Goal: Communication & Community: Answer question/provide support

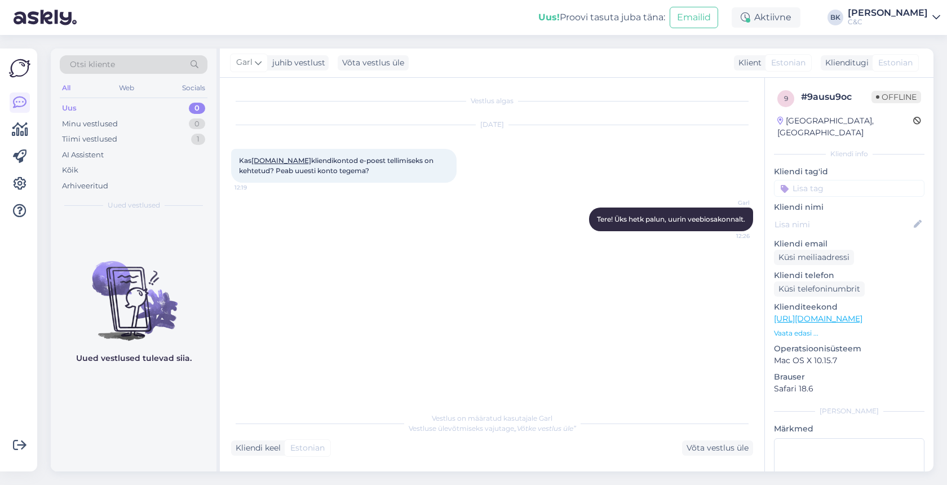
click at [142, 109] on div "Uus 0" at bounding box center [134, 108] width 148 height 16
click at [139, 139] on div "Tiimi vestlused 2" at bounding box center [134, 139] width 148 height 16
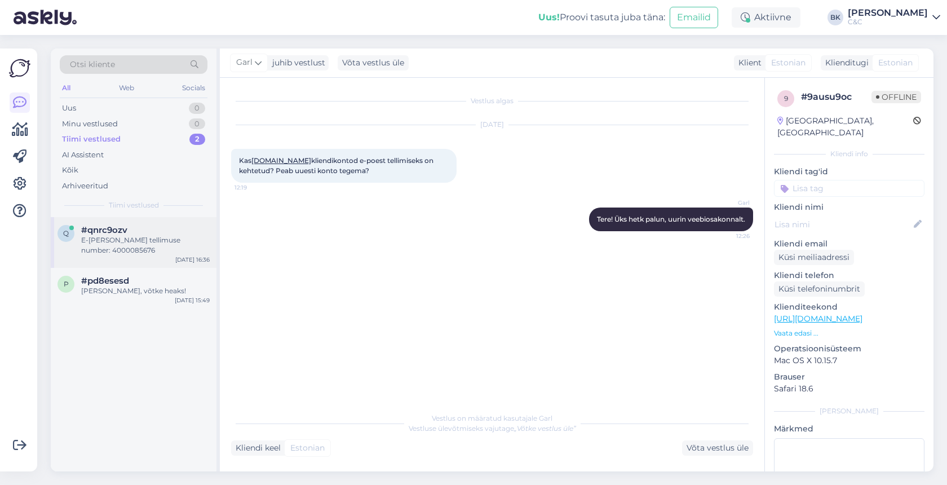
click at [136, 247] on div "q #qnrc9ozv E-[PERSON_NAME] tellimuse number: 4000085676 [DATE] 16:36" at bounding box center [134, 242] width 166 height 51
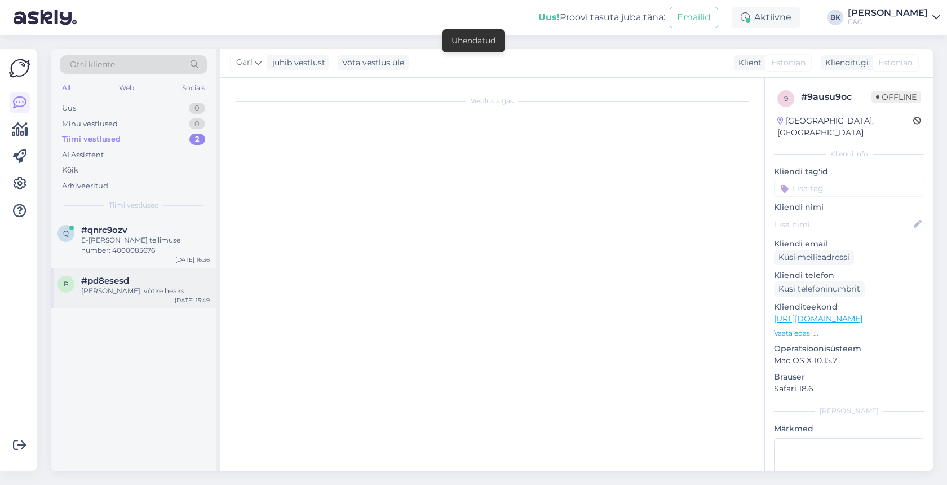
click at [144, 276] on div "#pd8esesd" at bounding box center [145, 281] width 129 height 10
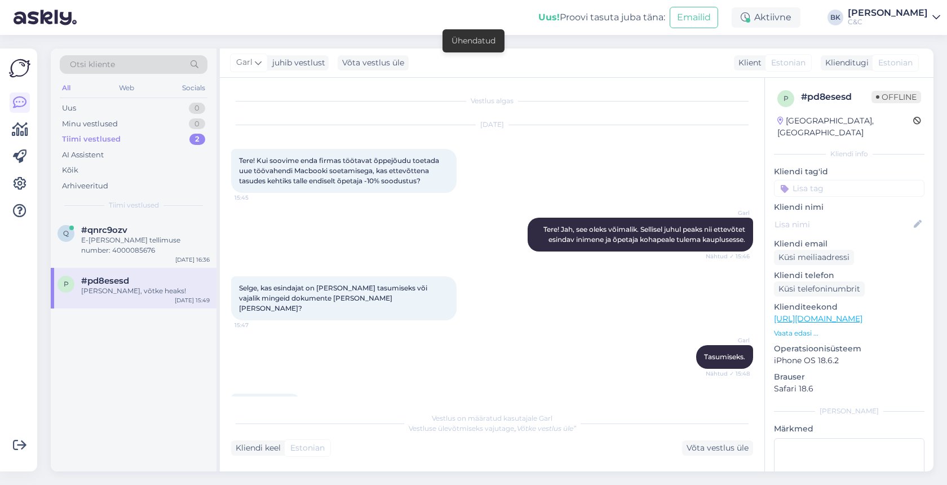
scroll to position [72, 0]
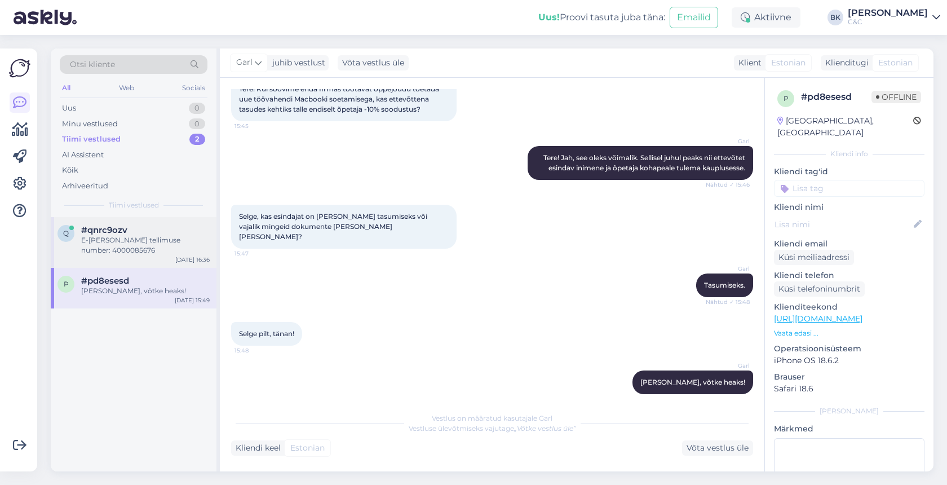
click at [118, 245] on div "q #qnrc9ozv E-[PERSON_NAME] tellimuse number: 4000085676 [DATE] 16:36" at bounding box center [134, 242] width 166 height 51
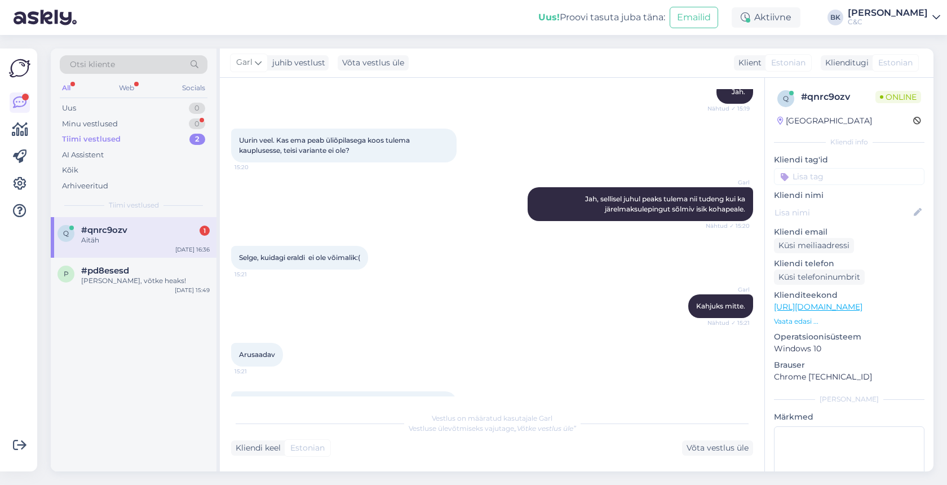
scroll to position [977, 0]
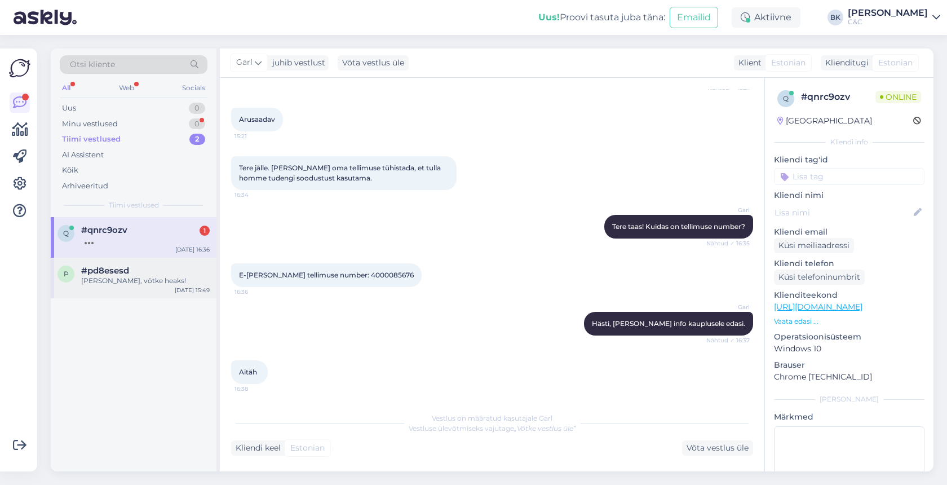
click at [124, 265] on span "#pd8esesd" at bounding box center [105, 270] width 48 height 10
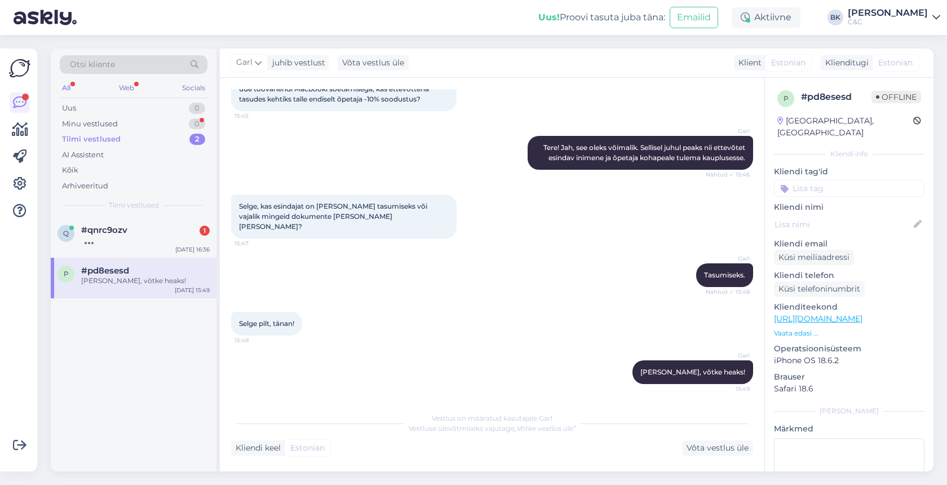
scroll to position [72, 0]
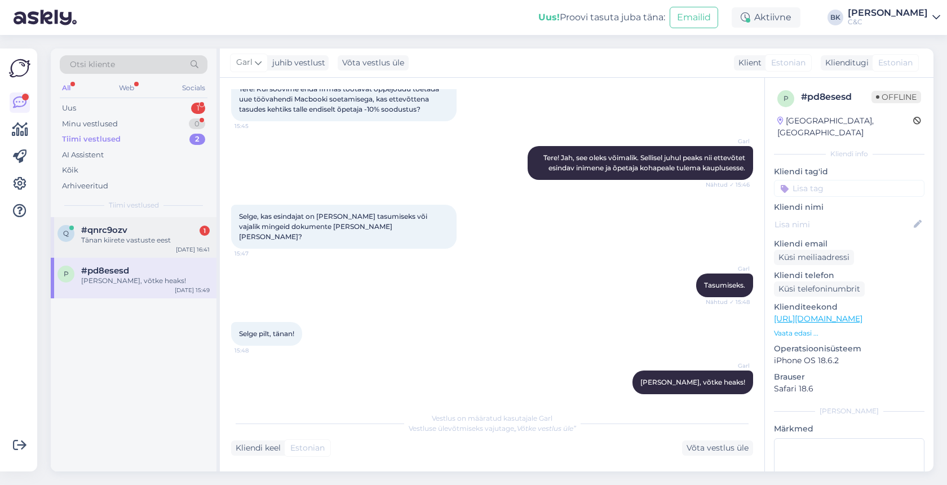
click at [162, 247] on div "q #qnrc9ozv 1 Tänan kiirete vastuste eest [DATE] 16:41" at bounding box center [134, 237] width 166 height 41
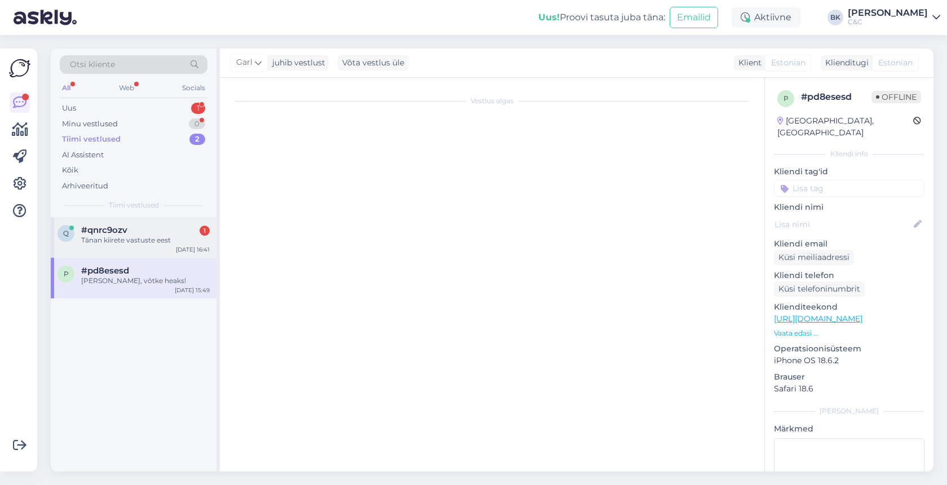
scroll to position [1347, 0]
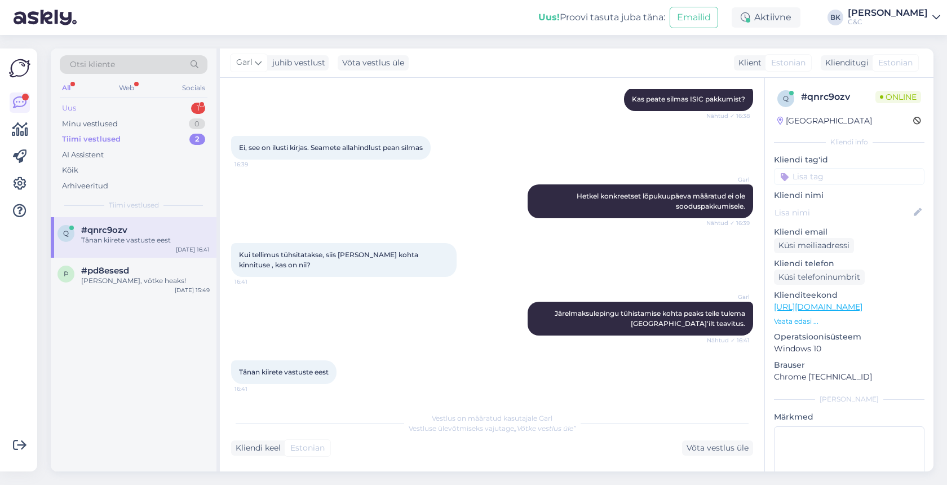
click at [150, 108] on div "Uus 1" at bounding box center [134, 108] width 148 height 16
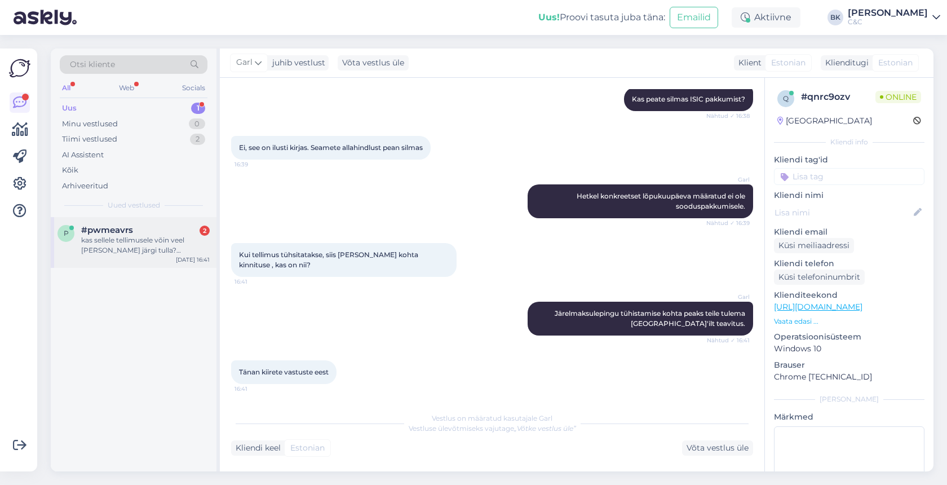
click at [146, 254] on div "p #pwmeavrs 2 kas sellele tellimusele võin veel [PERSON_NAME] järgi tulla? 4000…" at bounding box center [134, 242] width 166 height 51
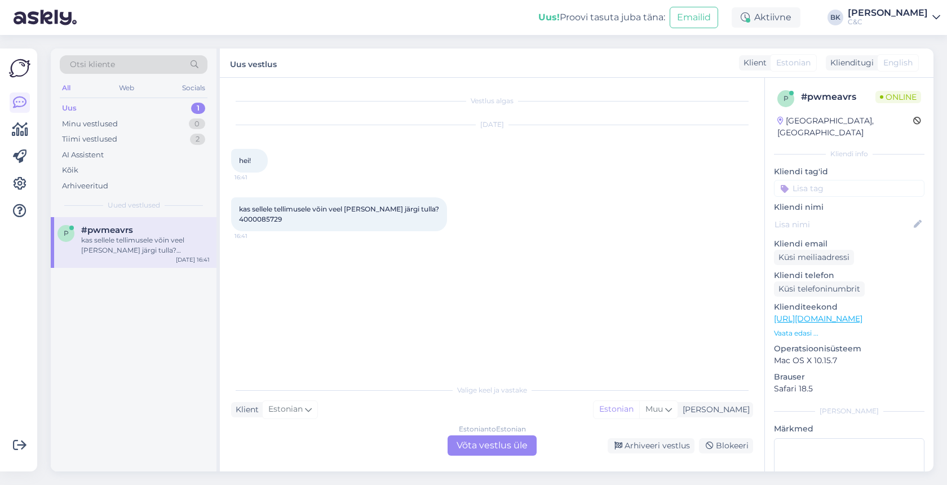
click at [250, 219] on span "kas sellele tellimusele võin veel [PERSON_NAME] järgi tulla? 4000085729" at bounding box center [339, 214] width 200 height 19
copy div "4000085729 16:41"
click at [453, 300] on div "Vestlus algas [DATE] hei! 16:41 kas sellele tellimusele võin veel [PERSON_NAME]…" at bounding box center [497, 228] width 532 height 279
click at [483, 442] on div "Estonian to Estonian Võta vestlus üle" at bounding box center [492, 445] width 89 height 20
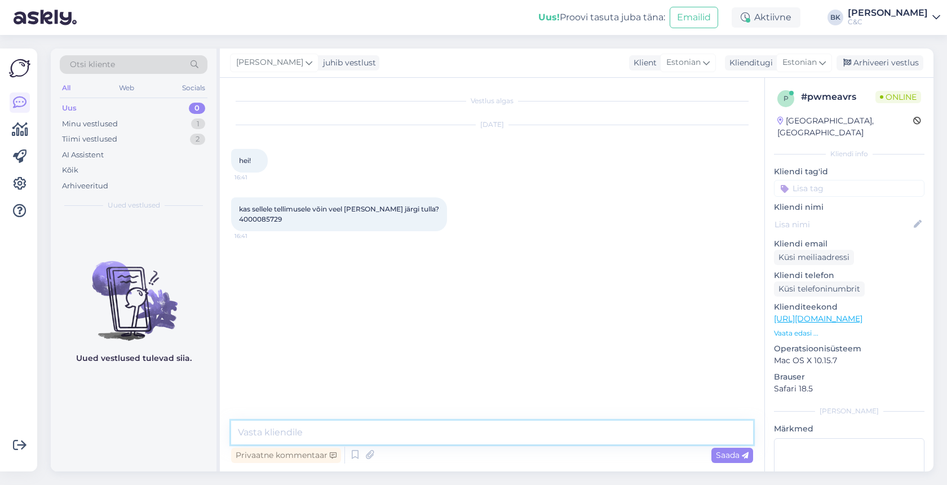
click at [464, 436] on textarea at bounding box center [492, 432] width 522 height 24
type textarea "Tere! Kohe vaatan kas Teie tellimus on komplekteeritud."
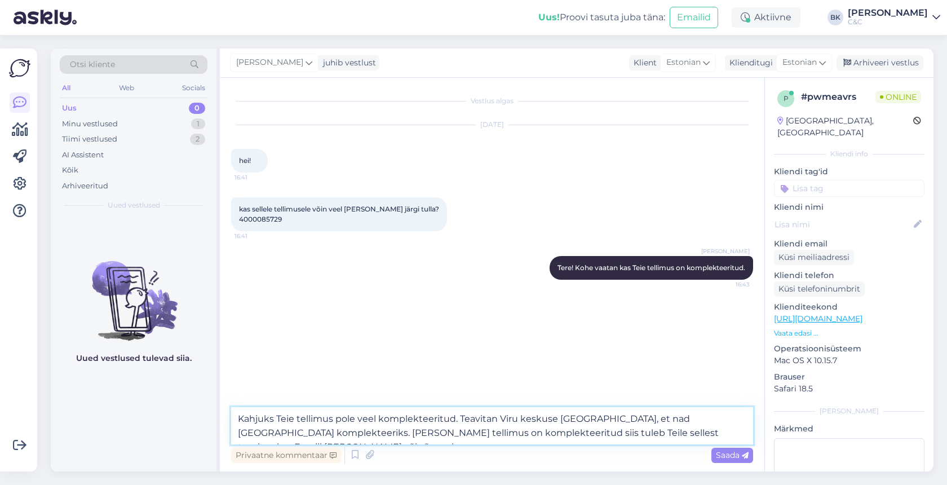
type textarea "Kahjuks Teie tellimus pole veel komplekteeritud. Teavitan Viru keskuse [GEOGRAP…"
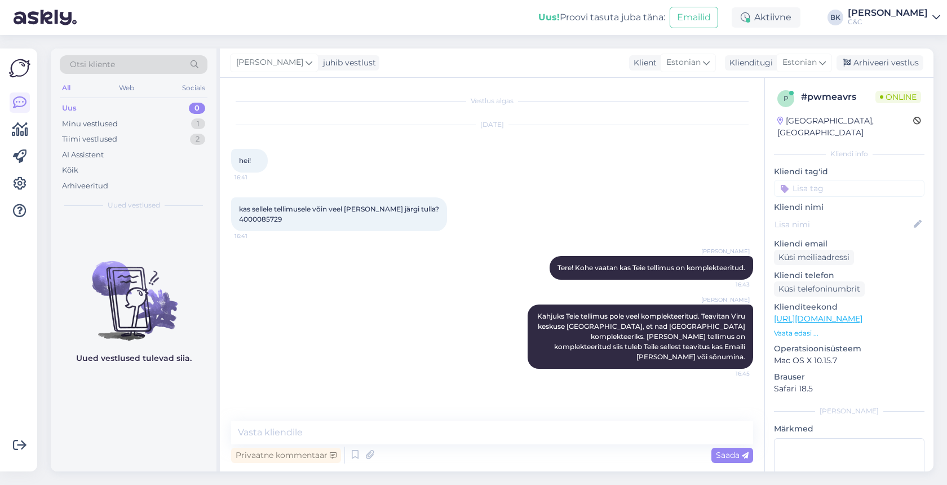
click at [260, 218] on span "kas sellele tellimusele võin veel [PERSON_NAME] järgi tulla? 4000085729" at bounding box center [339, 214] width 200 height 19
copy div "4000085729 16:41"
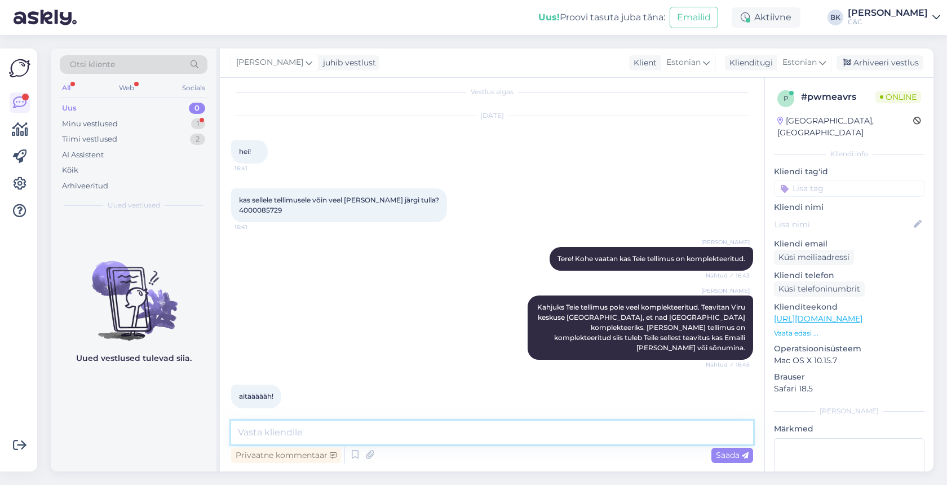
click at [342, 430] on textarea at bounding box center [492, 432] width 522 height 24
type textarea "[PERSON_NAME], ilusat õhtut!"
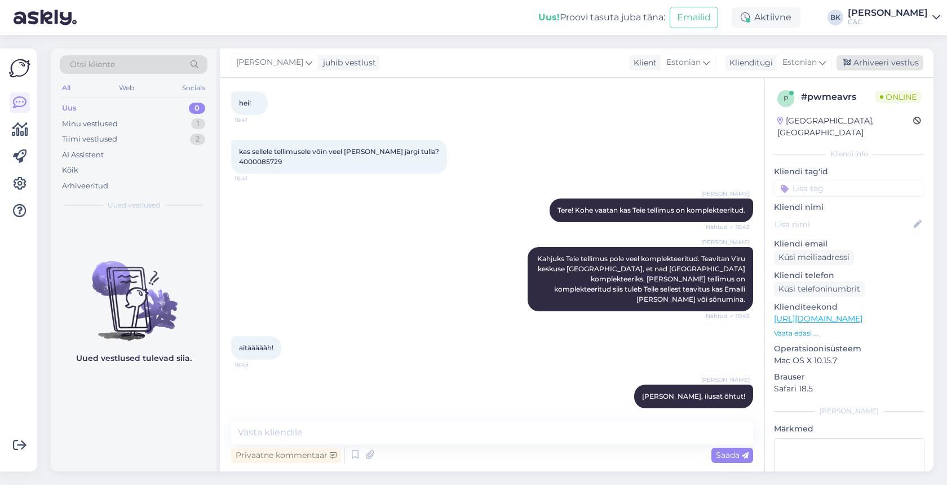
click at [844, 61] on icon at bounding box center [847, 63] width 8 height 8
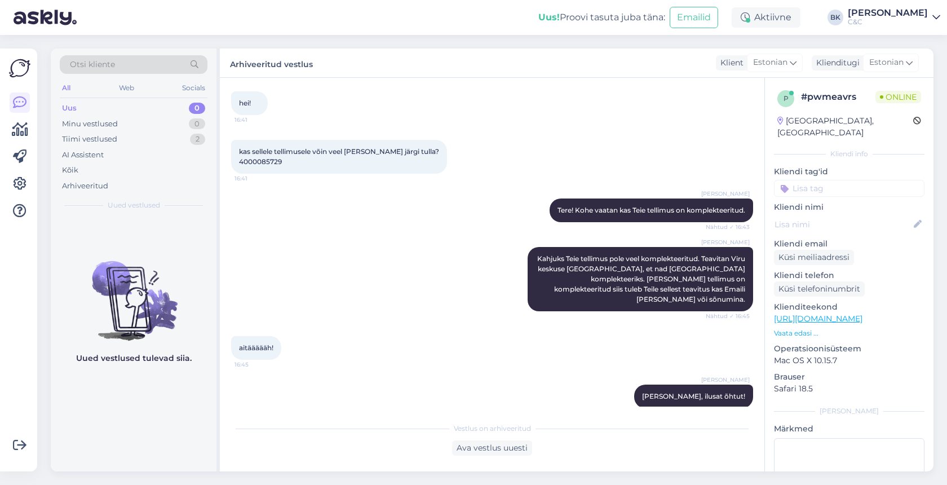
click at [147, 103] on div "Uus 0" at bounding box center [134, 108] width 148 height 16
click at [170, 104] on div "Uus 0" at bounding box center [134, 108] width 148 height 16
